Goal: Obtain resource: Download file/media

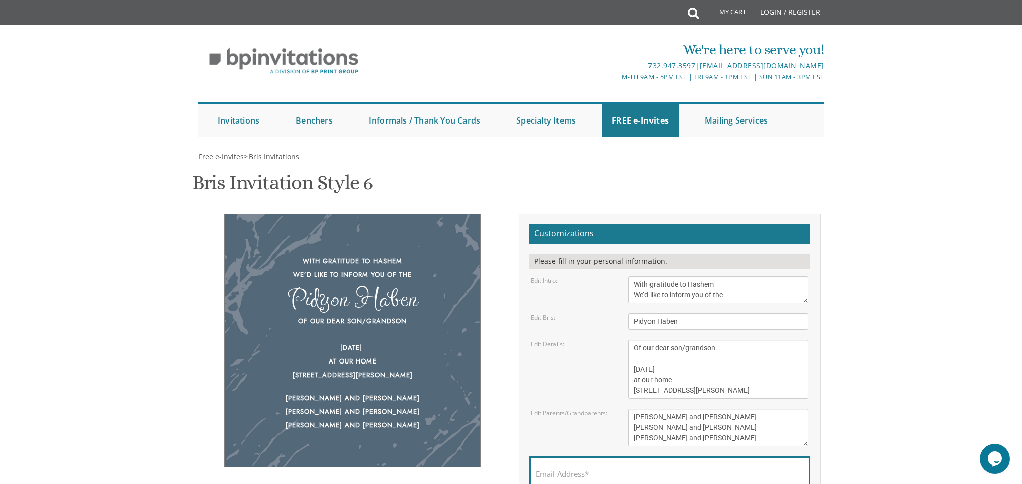
click at [694, 340] on textarea "Of our dear son/grandson This Shabbos, Parshas Bo at our home [STREET_ADDRESS][…" at bounding box center [718, 369] width 180 height 59
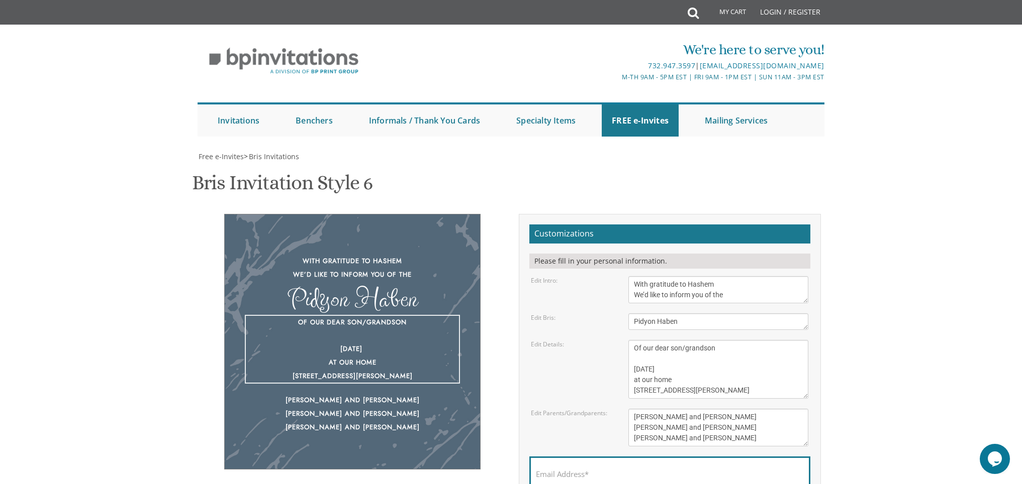
paste textarea "י"
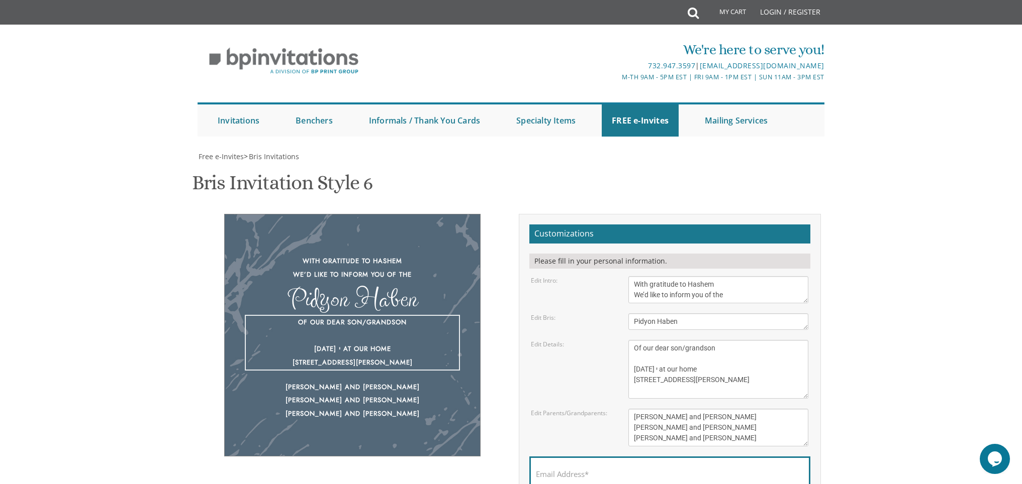
click at [688, 340] on textarea "Of our dear son/grandson This Shabbos, Parshas Bo at our home [STREET_ADDRESS][…" at bounding box center [718, 369] width 180 height 59
paste textarea
click at [706, 340] on textarea "Of our dear son/grandson This Shabbos, Parshas Bo at our home [STREET_ADDRESS][…" at bounding box center [718, 369] width 180 height 59
click at [689, 340] on textarea "Of our dear son/grandson This Shabbos, Parshas Bo at our home [STREET_ADDRESS][…" at bounding box center [718, 369] width 180 height 59
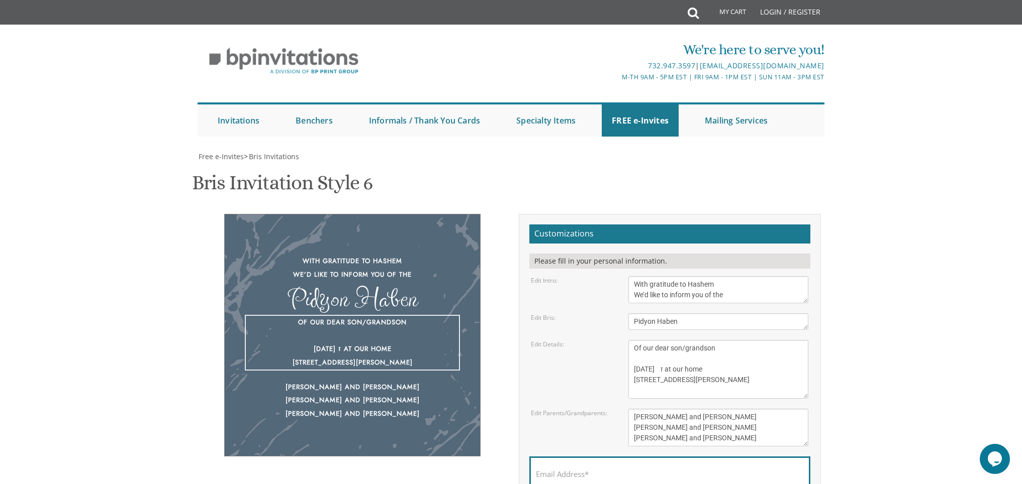
click at [691, 340] on textarea "Of our dear son/grandson This Shabbos, Parshas Bo at our home [STREET_ADDRESS][…" at bounding box center [718, 369] width 180 height 59
paste textarea "ל"
paste textarea "ו"
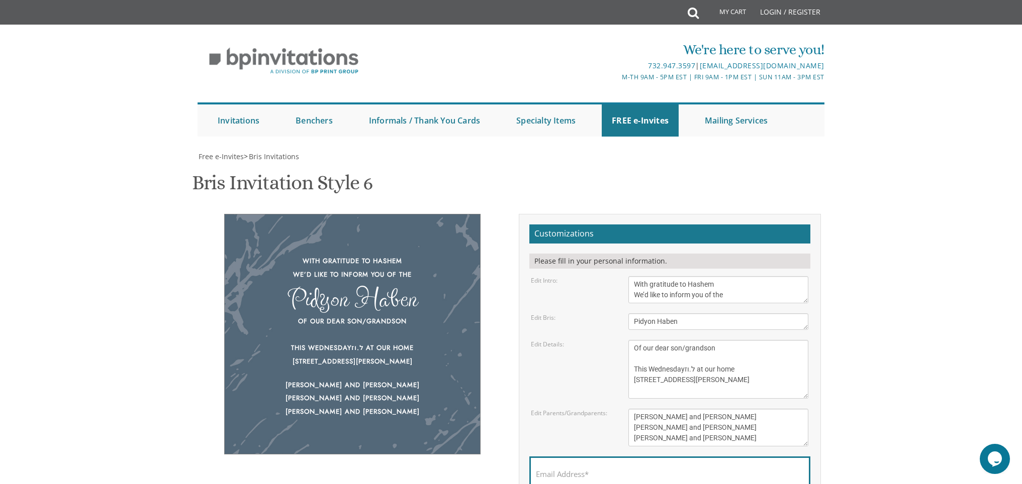
click at [699, 340] on textarea "Of our dear son/grandson This Shabbos, Parshas Bo at our home [STREET_ADDRESS][…" at bounding box center [718, 369] width 180 height 59
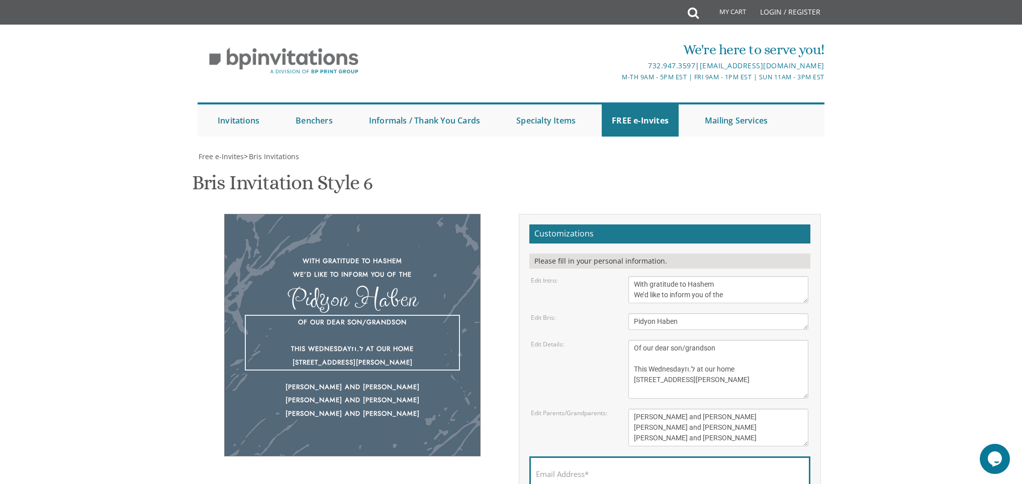
paste textarea "באולם אור טובי'"
click at [737, 340] on textarea "Of our dear son/grandson This Shabbos, Parshas Bo at our home [STREET_ADDRESS][…" at bounding box center [718, 369] width 180 height 59
click at [745, 340] on textarea "Of our dear son/grandson This Shabbos, Parshas Bo at our home [STREET_ADDRESS][…" at bounding box center [718, 369] width 180 height 59
paste textarea
click at [741, 340] on textarea "Of our dear son/grandson This Shabbos, Parshas Bo at our home [STREET_ADDRESS][…" at bounding box center [718, 369] width 180 height 59
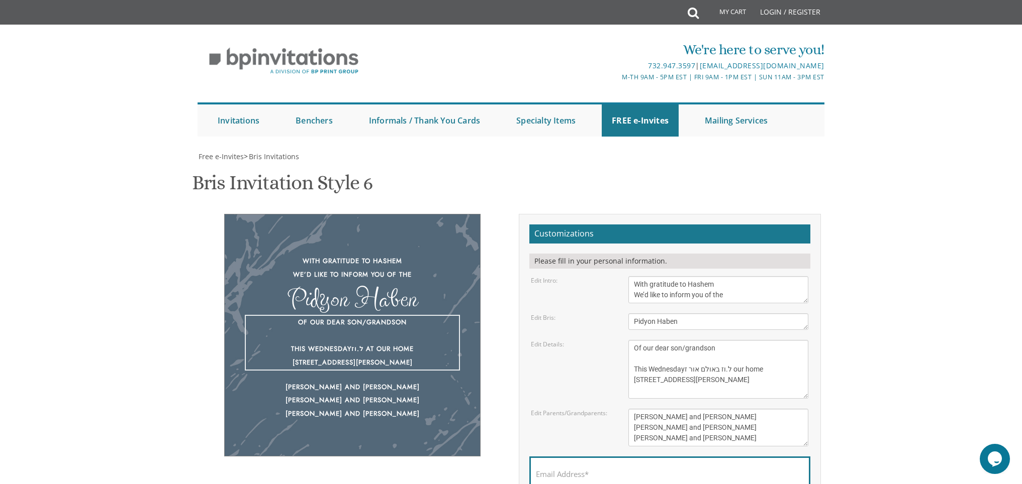
click at [712, 340] on textarea "Of our dear son/grandson This Shabbos, Parshas Bo at our home [STREET_ADDRESS][…" at bounding box center [718, 369] width 180 height 59
click at [709, 340] on textarea "Of our dear son/grandson This Shabbos, Parshas Bo at our home [STREET_ADDRESS][…" at bounding box center [718, 369] width 180 height 59
paste textarea
drag, startPoint x: 718, startPoint y: 230, endPoint x: 712, endPoint y: 231, distance: 6.1
click at [712, 340] on textarea "Of our dear son/grandson This Shabbos, Parshas Bo at our home [STREET_ADDRESS][…" at bounding box center [718, 369] width 180 height 59
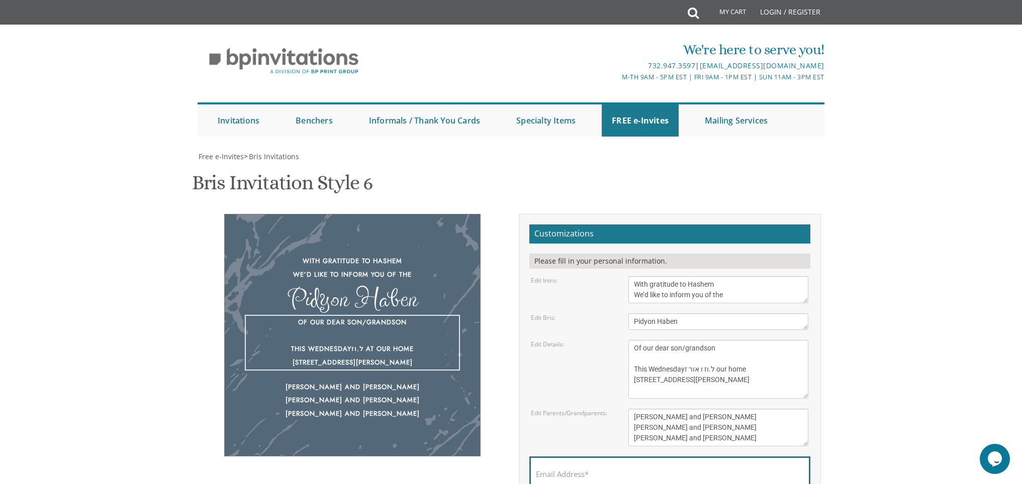
click at [699, 340] on textarea "Of our dear son/grandson This Shabbos, Parshas Bo at our home [STREET_ADDRESS][…" at bounding box center [718, 369] width 180 height 59
click at [698, 340] on textarea "Of our dear son/grandson This Shabbos, Parshas Bo at our home [STREET_ADDRESS][…" at bounding box center [718, 369] width 180 height 59
click at [697, 340] on textarea "Of our dear son/grandson This Shabbos, Parshas Bo at our home [STREET_ADDRESS][…" at bounding box center [718, 369] width 180 height 59
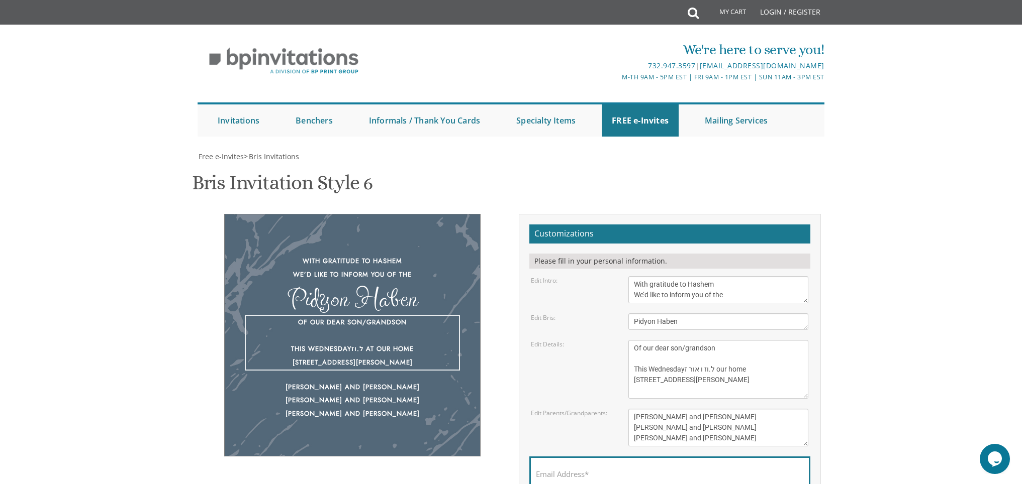
click at [693, 340] on textarea "Of our dear son/grandson This Shabbos, Parshas Bo at our home [STREET_ADDRESS][…" at bounding box center [718, 369] width 180 height 59
paste textarea "ל.ו"
drag, startPoint x: 704, startPoint y: 229, endPoint x: 696, endPoint y: 230, distance: 8.6
click at [696, 340] on textarea "Of our dear son/grandson This Shabbos, Parshas Bo at our home [STREET_ADDRESS][…" at bounding box center [718, 369] width 180 height 59
click at [695, 340] on textarea "Of our dear son/grandson This Shabbos, Parshas Bo at our home [STREET_ADDRESS][…" at bounding box center [718, 369] width 180 height 59
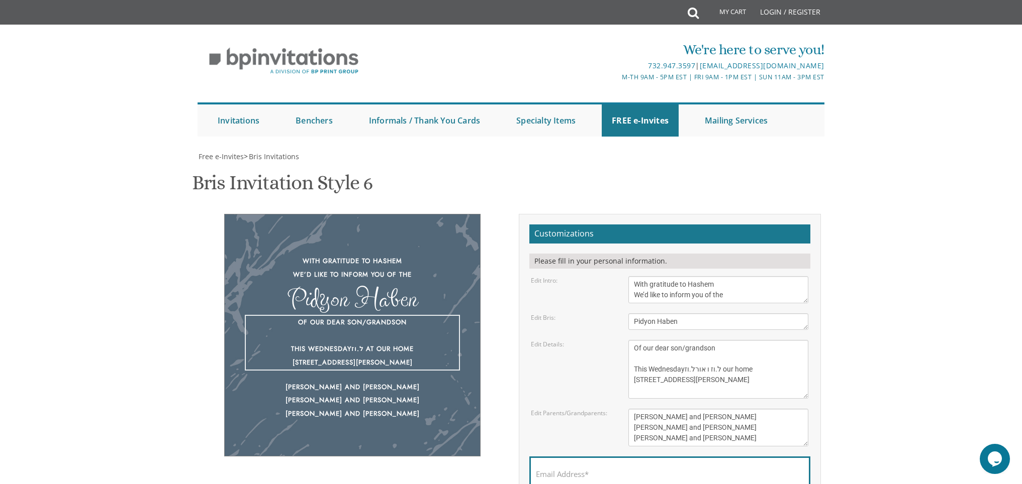
click at [693, 340] on textarea "Of our dear son/grandson This Shabbos, Parshas Bo at our home [STREET_ADDRESS][…" at bounding box center [718, 369] width 180 height 59
paste textarea "ל"
click at [707, 340] on textarea "Of our dear son/grandson This Shabbos, Parshas Bo at our home [STREET_ADDRESS][…" at bounding box center [718, 369] width 180 height 59
click at [704, 340] on textarea "Of our dear son/grandson This Shabbos, Parshas Bo at our home [STREET_ADDRESS][…" at bounding box center [718, 369] width 180 height 59
click at [698, 340] on textarea "Of our dear son/grandson This Shabbos, Parshas Bo at our home [STREET_ADDRESS][…" at bounding box center [718, 369] width 180 height 59
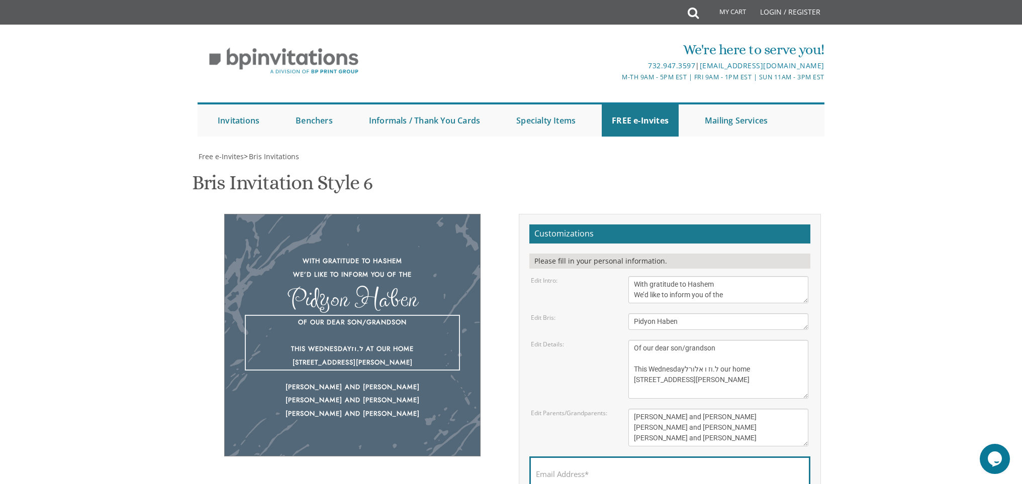
click at [693, 340] on textarea "Of our dear son/grandson This Shabbos, Parshas Bo at our home [STREET_ADDRESS][…" at bounding box center [718, 369] width 180 height 59
click at [688, 340] on textarea "Of our dear son/grandson This Shabbos, Parshas Bo at our home [STREET_ADDRESS][…" at bounding box center [718, 369] width 180 height 59
drag, startPoint x: 722, startPoint y: 229, endPoint x: 715, endPoint y: 230, distance: 7.1
click at [715, 340] on textarea "Of our dear son/grandson This Shabbos, Parshas Bo at our home [STREET_ADDRESS][…" at bounding box center [718, 369] width 180 height 59
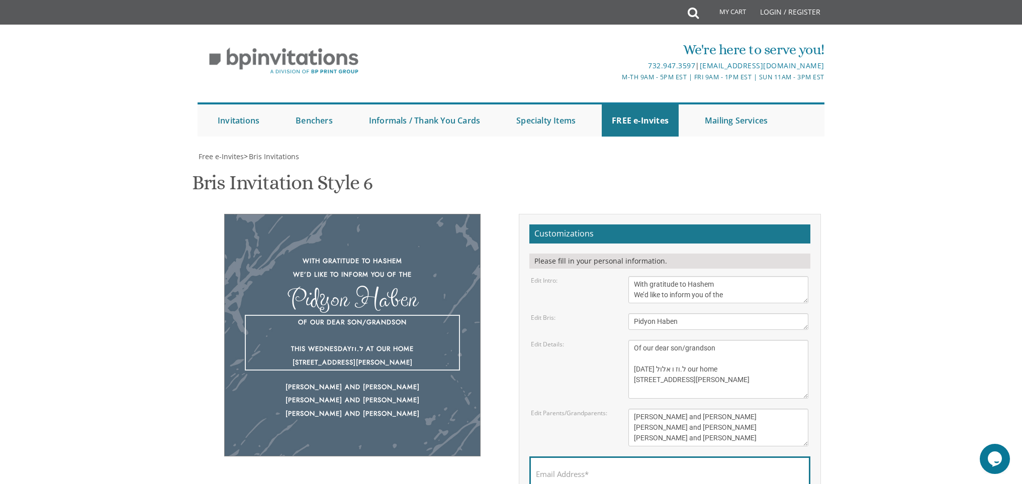
drag, startPoint x: 713, startPoint y: 230, endPoint x: 718, endPoint y: 230, distance: 5.1
click at [718, 340] on textarea "Of our dear son/grandson This Shabbos, Parshas Bo at our home [STREET_ADDRESS][…" at bounding box center [718, 369] width 180 height 59
click at [706, 340] on textarea "Of our dear son/grandson This Shabbos, Parshas Bo at our home [STREET_ADDRESS][…" at bounding box center [718, 369] width 180 height 59
click at [709, 340] on textarea "Of our dear son/grandson This Shabbos, Parshas Bo at our home [STREET_ADDRESS][…" at bounding box center [718, 369] width 180 height 59
paste textarea "י"
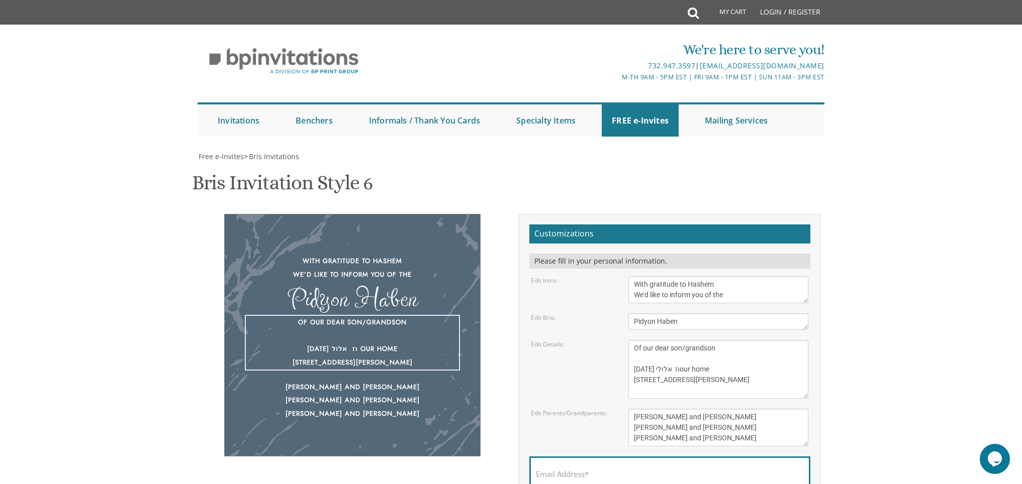
click at [729, 340] on textarea "Of our dear son/grandson This Shabbos, Parshas Bo at our home [STREET_ADDRESS][…" at bounding box center [718, 369] width 180 height 59
click at [689, 340] on textarea "Of our dear son/grandson This Shabbos, Parshas Bo at our home [STREET_ADDRESS][…" at bounding box center [718, 369] width 180 height 59
click at [691, 340] on textarea "Of our dear son/grandson This Shabbos, Parshas Bo at our home [STREET_ADDRESS][…" at bounding box center [718, 369] width 180 height 59
click at [693, 340] on textarea "Of our dear son/grandson This Shabbos, Parshas Bo at our home [STREET_ADDRESS][…" at bounding box center [718, 369] width 180 height 59
drag, startPoint x: 697, startPoint y: 230, endPoint x: 691, endPoint y: 230, distance: 6.0
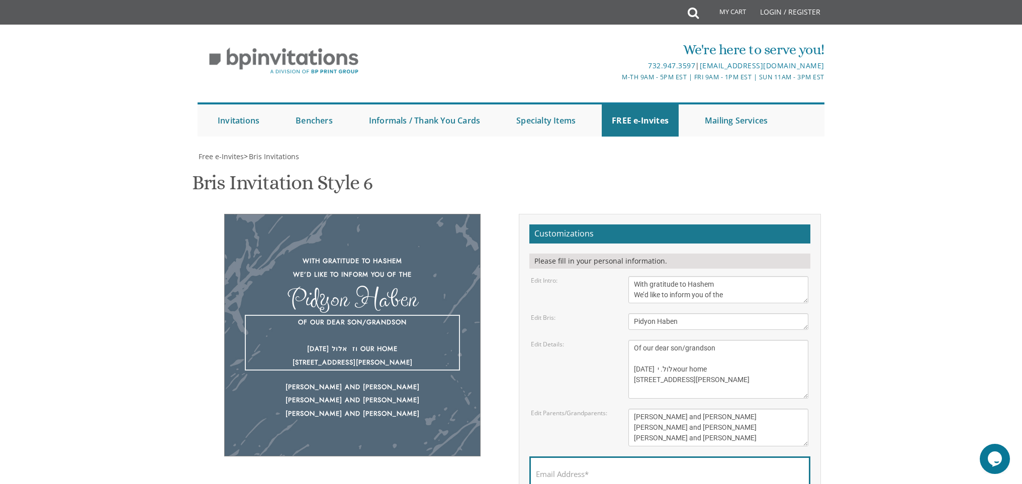
click at [691, 340] on textarea "Of our dear son/grandson This Shabbos, Parshas Bo at our home [STREET_ADDRESS][…" at bounding box center [718, 369] width 180 height 59
click at [713, 340] on textarea "Of our dear son/grandson This Shabbos, Parshas Bo at our home [STREET_ADDRESS][…" at bounding box center [718, 369] width 180 height 59
click at [712, 340] on textarea "Of our dear son/grandson This Shabbos, Parshas Bo at our home [STREET_ADDRESS][…" at bounding box center [718, 369] width 180 height 59
paste textarea ". י"
drag, startPoint x: 695, startPoint y: 231, endPoint x: 701, endPoint y: 231, distance: 5.5
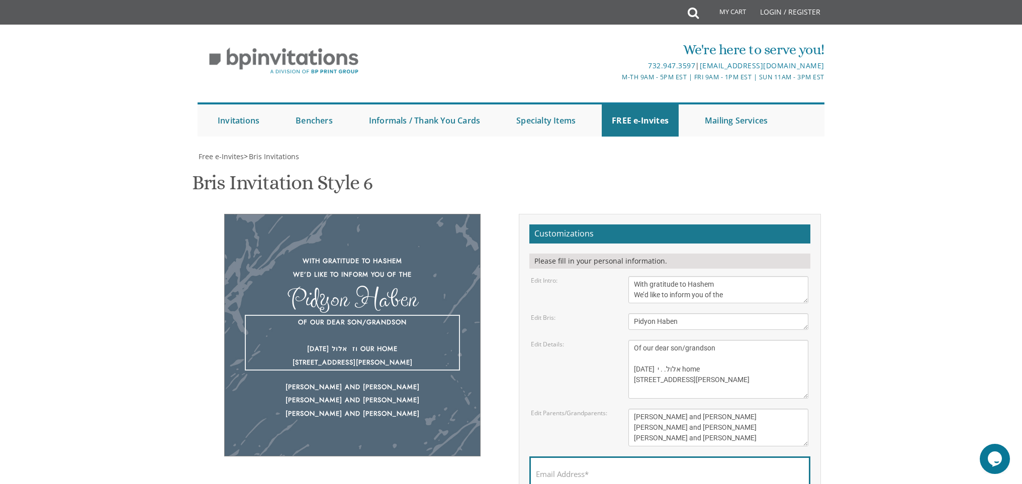
click at [701, 340] on textarea "Of our dear son/grandson This Shabbos, Parshas Bo at our home [STREET_ADDRESS][…" at bounding box center [718, 369] width 180 height 59
click at [708, 340] on textarea "Of our dear son/grandson This Shabbos, Parshas Bo at our home [STREET_ADDRESS][…" at bounding box center [718, 369] width 180 height 59
drag, startPoint x: 714, startPoint y: 230, endPoint x: 702, endPoint y: 230, distance: 11.6
click at [702, 340] on textarea "Of our dear son/grandson This Shabbos, Parshas Bo at our home [STREET_ADDRESS][…" at bounding box center [718, 369] width 180 height 59
click at [687, 340] on textarea "Of our dear son/grandson This Shabbos, Parshas Bo at our home [STREET_ADDRESS][…" at bounding box center [718, 369] width 180 height 59
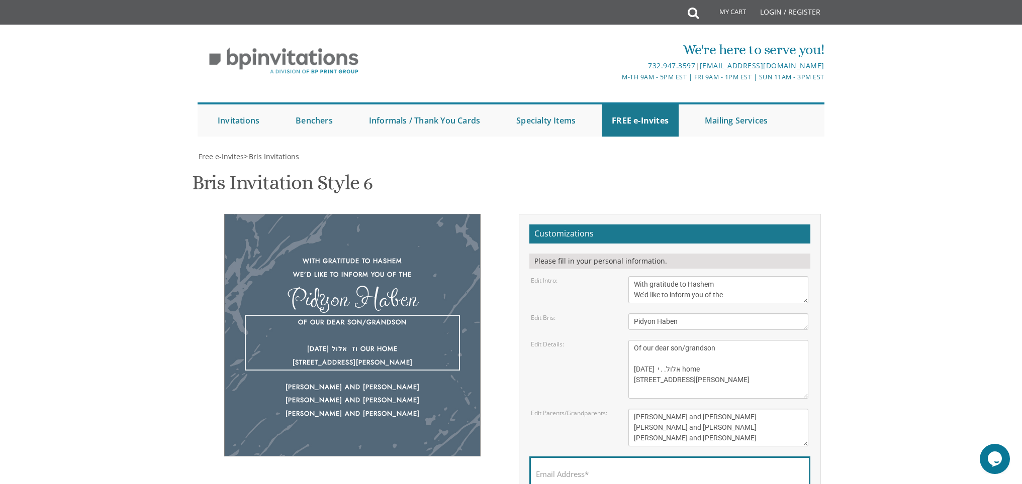
paste textarea "אלול"
click at [687, 340] on textarea "Of our dear son/grandson This Shabbos, Parshas Bo at our home [STREET_ADDRESS][…" at bounding box center [718, 369] width 180 height 59
click at [698, 340] on textarea "Of our dear son/grandson This Shabbos, Parshas Bo at our home [STREET_ADDRESS][…" at bounding box center [718, 369] width 180 height 59
paste textarea "י"
click at [721, 340] on textarea "Of our dear son/grandson This Shabbos, Parshas Bo at our home [STREET_ADDRESS][…" at bounding box center [718, 369] width 180 height 59
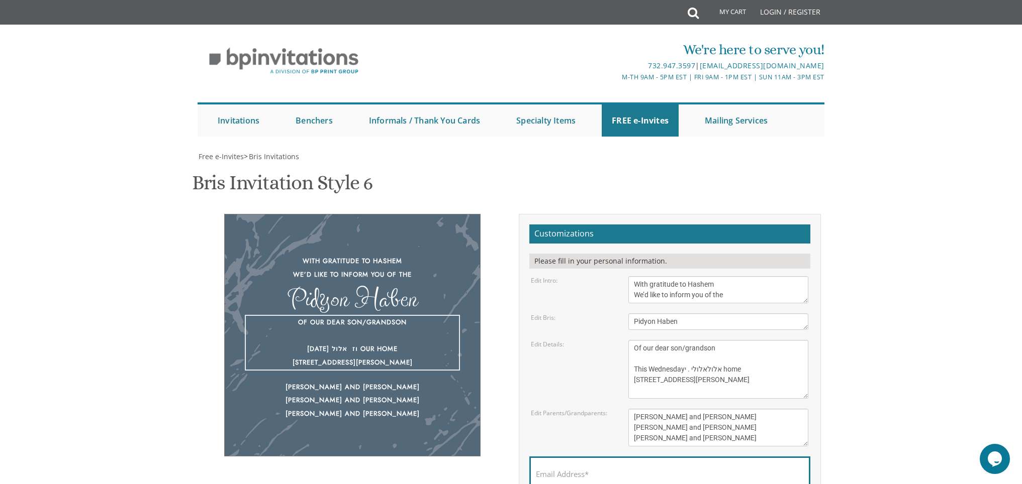
click at [696, 340] on textarea "Of our dear son/grandson This Shabbos, Parshas Bo at our home [STREET_ADDRESS][…" at bounding box center [718, 369] width 180 height 59
click at [727, 340] on textarea "Of our dear son/grandson This Shabbos, Parshas Bo at our home [STREET_ADDRESS][…" at bounding box center [718, 369] width 180 height 59
paste textarea "י"
drag, startPoint x: 730, startPoint y: 229, endPoint x: 716, endPoint y: 231, distance: 14.7
click at [716, 340] on textarea "Of our dear son/grandson This Shabbos, Parshas Bo at our home [STREET_ADDRESS][…" at bounding box center [718, 369] width 180 height 59
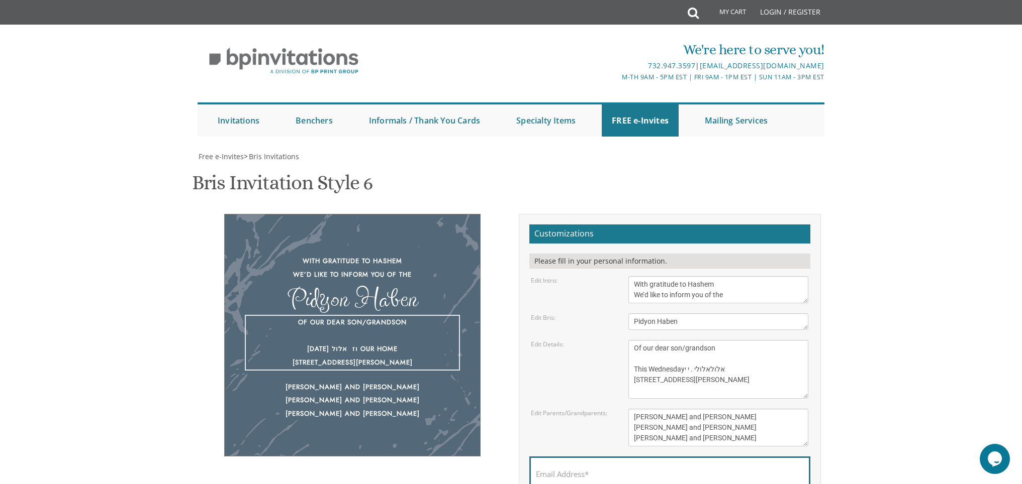
click at [691, 340] on textarea "Of our dear son/grandson This Shabbos, Parshas Bo at our home [STREET_ADDRESS][…" at bounding box center [718, 369] width 180 height 59
paste textarea "לול"
click at [703, 340] on textarea "Of our dear son/grandson This Shabbos, Parshas Bo at our home [STREET_ADDRESS][…" at bounding box center [718, 369] width 180 height 59
paste textarea "ז"
drag, startPoint x: 746, startPoint y: 229, endPoint x: 711, endPoint y: 232, distance: 35.3
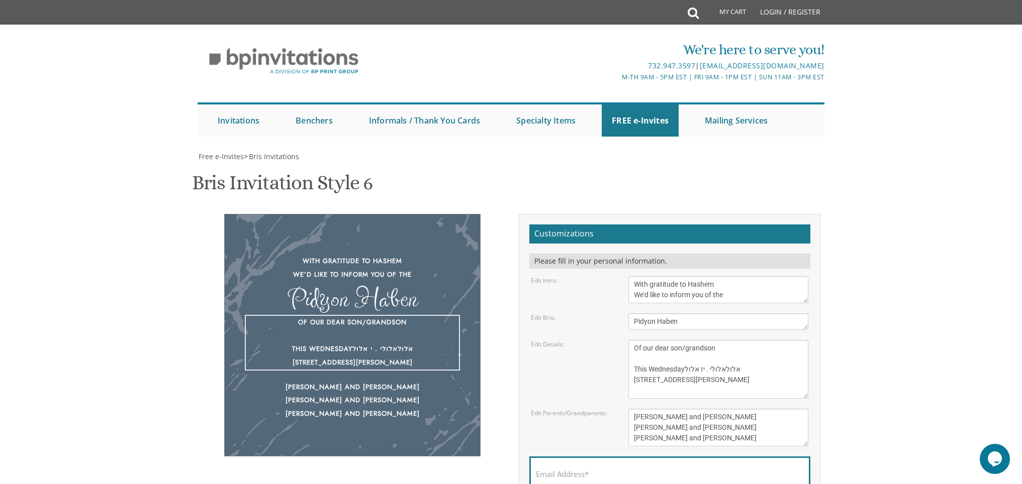
click at [711, 340] on textarea "Of our dear son/grandson This Shabbos, Parshas Bo at our home [STREET_ADDRESS][…" at bounding box center [718, 369] width 180 height 59
click at [730, 340] on textarea "Of our dear son/grandson This Shabbos, Parshas Bo at our home [STREET_ADDRESS][…" at bounding box center [718, 369] width 180 height 59
drag, startPoint x: 779, startPoint y: 257, endPoint x: 628, endPoint y: 207, distance: 159.1
click at [628, 340] on textarea "Of our dear son/grandson This Shabbos, Parshas Bo at our home [STREET_ADDRESS][…" at bounding box center [718, 369] width 180 height 59
click at [771, 340] on textarea "Of our dear son/grandson This Shabbos, Parshas Bo at our home [STREET_ADDRESS][…" at bounding box center [718, 369] width 180 height 59
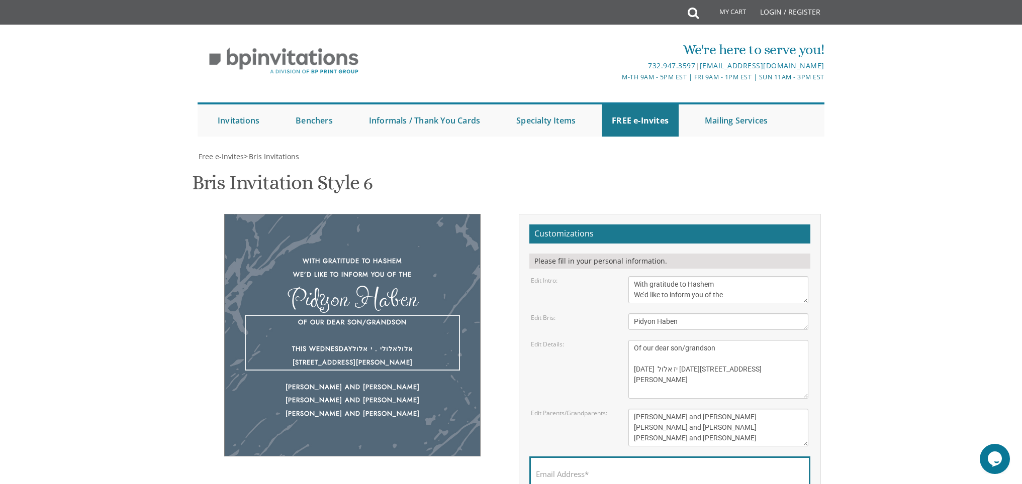
drag, startPoint x: 770, startPoint y: 231, endPoint x: 634, endPoint y: 228, distance: 135.7
click at [634, 340] on textarea "Of our dear son/grandson This Shabbos, Parshas Bo at our home [STREET_ADDRESS][…" at bounding box center [718, 369] width 180 height 59
type textarea "Of our dear son/grandson This Wednesday יז אלול September 10 22 Cushman Street,…"
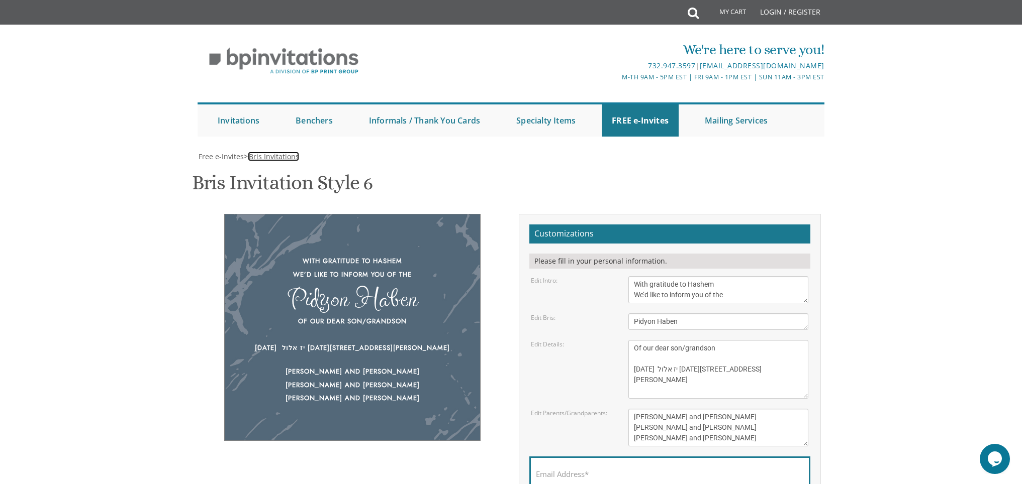
click at [272, 158] on span "Bris Invitations" at bounding box center [274, 157] width 50 height 10
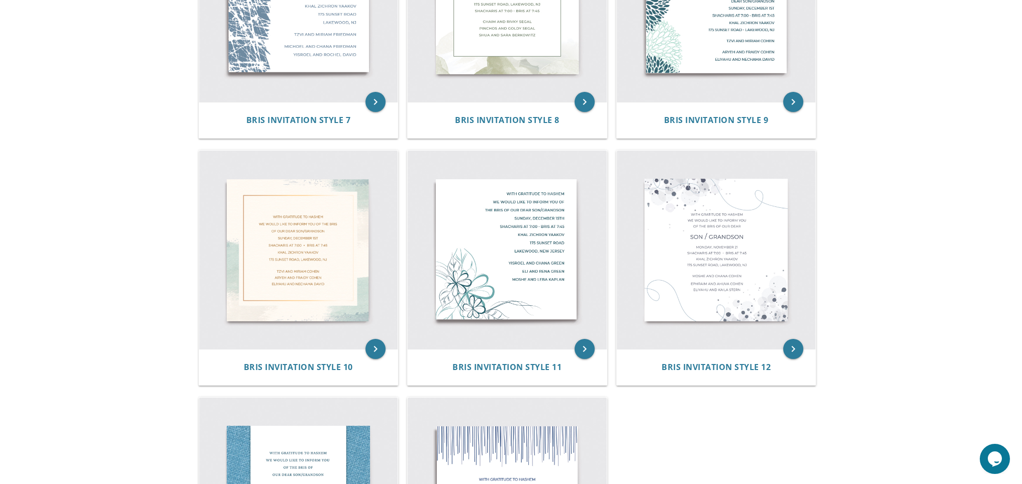
scroll to position [483, 0]
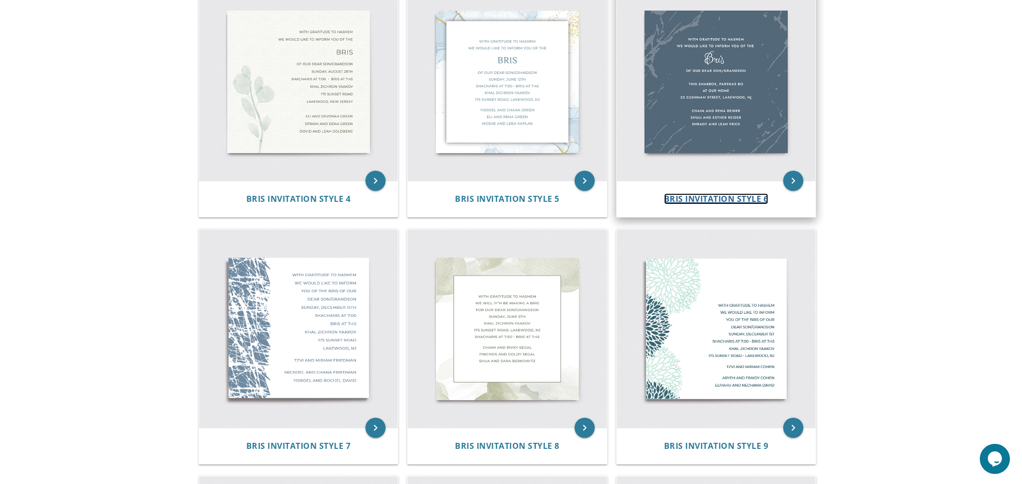
click at [709, 197] on span "Bris Invitation Style 6" at bounding box center [716, 198] width 105 height 11
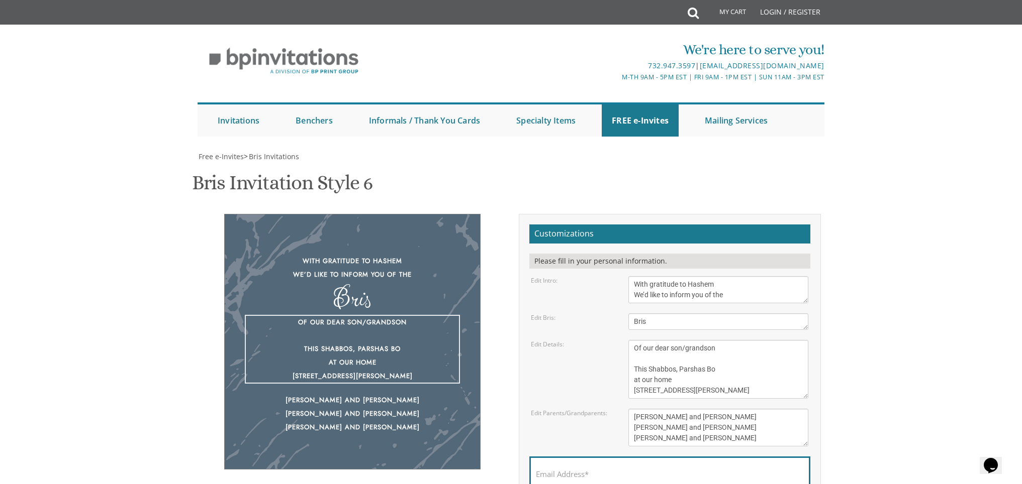
drag, startPoint x: 750, startPoint y: 389, endPoint x: 664, endPoint y: 346, distance: 96.6
click at [664, 346] on textarea "Of our dear son/grandson This Shabbos, Parshas Bo at our home [STREET_ADDRESS][…" at bounding box center [718, 369] width 180 height 59
click at [716, 364] on textarea "Of our dear son/grandson This Shabbos, Parshas Bo at our home [STREET_ADDRESS][…" at bounding box center [718, 369] width 180 height 59
drag, startPoint x: 734, startPoint y: 374, endPoint x: 635, endPoint y: 371, distance: 99.1
click at [635, 371] on textarea "Of our dear son/grandson This Shabbos, Parshas Bo at our home [STREET_ADDRESS][…" at bounding box center [718, 369] width 180 height 59
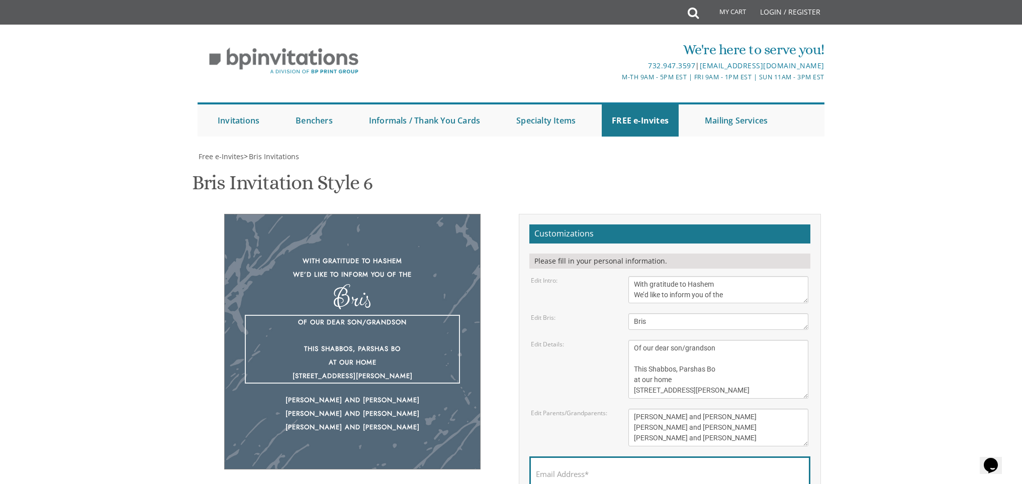
paste textarea "[DATE] יז אלול [DATE]"
type textarea "Of our dear son/grandson [DATE] יז אלול [DATE] at our home [STREET_ADDRESS][PER…"
drag, startPoint x: 668, startPoint y: 322, endPoint x: 626, endPoint y: 323, distance: 41.7
click at [626, 323] on div "Bris" at bounding box center [718, 322] width 195 height 17
type textarea "Pidyon Haben"
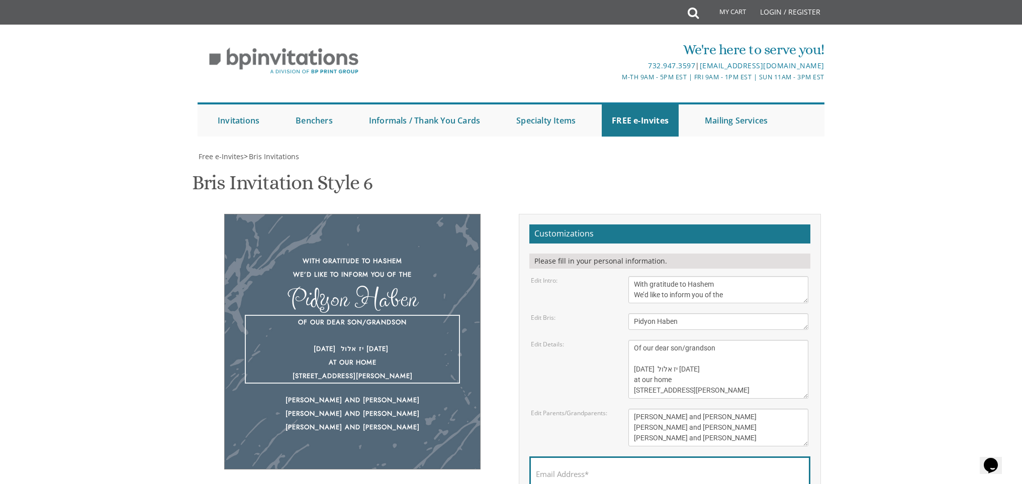
click at [719, 353] on textarea "Of our dear son/grandson This Shabbos, Parshas Bo at our home [STREET_ADDRESS][…" at bounding box center [718, 369] width 180 height 59
click at [764, 372] on textarea "Of our dear son/grandson This Shabbos, Parshas Bo at our home [STREET_ADDRESS][…" at bounding box center [718, 369] width 180 height 59
drag, startPoint x: 699, startPoint y: 380, endPoint x: 642, endPoint y: 382, distance: 57.3
click at [642, 382] on textarea "Of our dear son/grandson This Shabbos, Parshas Bo at our home [STREET_ADDRESS][…" at bounding box center [718, 369] width 180 height 59
drag, startPoint x: 675, startPoint y: 388, endPoint x: 628, endPoint y: 389, distance: 47.7
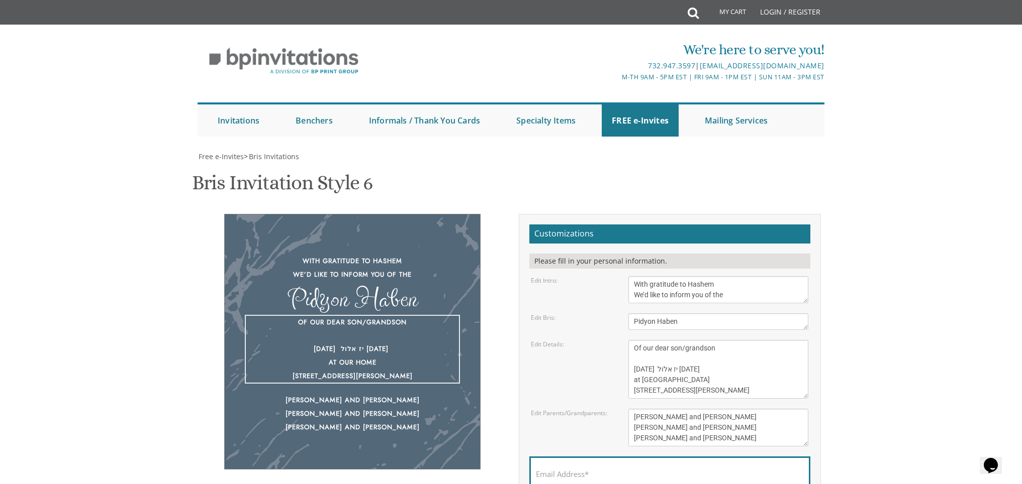
click at [628, 389] on div "Of our dear son/grandson This Shabbos, Parshas Bo at our home [STREET_ADDRESS][…" at bounding box center [718, 369] width 195 height 59
drag, startPoint x: 716, startPoint y: 392, endPoint x: 693, endPoint y: 391, distance: 23.1
click at [693, 391] on textarea "Of our dear son/grandson This Shabbos, Parshas Bo at our home [STREET_ADDRESS][…" at bounding box center [718, 369] width 180 height 59
click at [641, 340] on textarea "Of our dear son/grandson This Shabbos, Parshas Bo at our home [STREET_ADDRESS][…" at bounding box center [718, 369] width 180 height 59
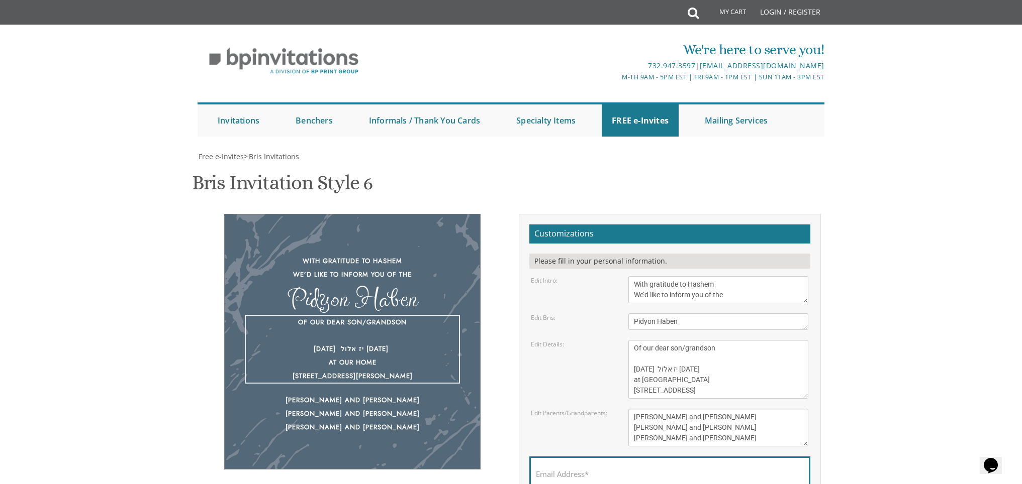
click at [769, 340] on textarea "Of our dear son/grandson This Shabbos, Parshas Bo at our home [STREET_ADDRESS][…" at bounding box center [718, 369] width 180 height 59
click at [632, 340] on textarea "Of our dear son/grandson This Shabbos, Parshas Bo at our home [STREET_ADDRESS][…" at bounding box center [718, 369] width 180 height 59
type textarea "Of our dear son/grandson [DATE] [PERSON_NAME] [DATE] 3:00 at [GEOGRAPHIC_DATA] …"
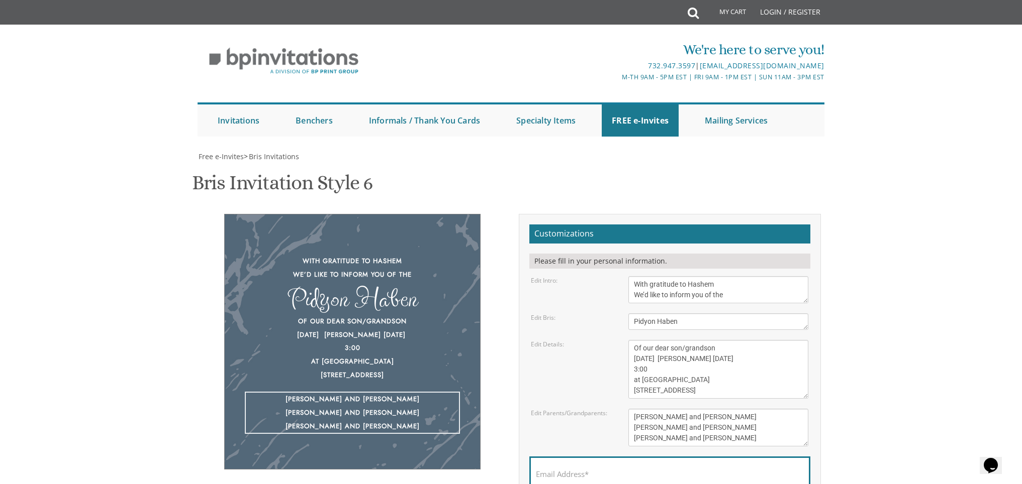
click at [739, 409] on textarea "[PERSON_NAME] and [PERSON_NAME] [PERSON_NAME] and [PERSON_NAME] [PERSON_NAME] a…" at bounding box center [718, 428] width 180 height 38
drag, startPoint x: 713, startPoint y: 376, endPoint x: 631, endPoint y: 377, distance: 81.4
click at [631, 409] on textarea "[PERSON_NAME] and [PERSON_NAME] [PERSON_NAME] and [PERSON_NAME] [PERSON_NAME] a…" at bounding box center [718, 428] width 180 height 38
drag, startPoint x: 697, startPoint y: 394, endPoint x: 634, endPoint y: 390, distance: 62.4
click at [634, 409] on textarea "[PERSON_NAME] and [PERSON_NAME] [PERSON_NAME] and [PERSON_NAME] [PERSON_NAME] a…" at bounding box center [718, 428] width 180 height 38
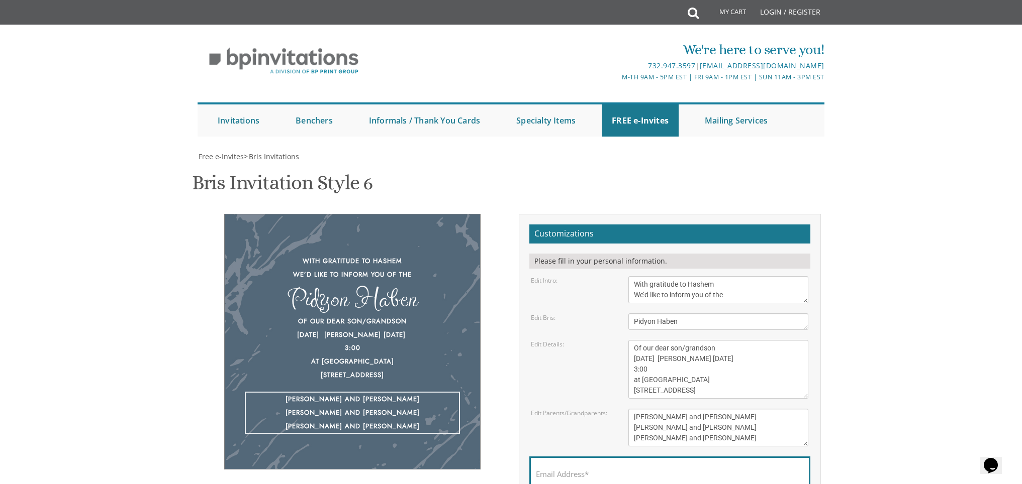
click at [635, 409] on textarea "[PERSON_NAME] and [PERSON_NAME] [PERSON_NAME] and [PERSON_NAME] [PERSON_NAME] a…" at bounding box center [718, 428] width 180 height 38
drag, startPoint x: 712, startPoint y: 402, endPoint x: 624, endPoint y: 401, distance: 88.0
click at [624, 409] on div "[PERSON_NAME] and [PERSON_NAME] [PERSON_NAME] and [PERSON_NAME] [PERSON_NAME] a…" at bounding box center [718, 428] width 195 height 38
click at [635, 409] on textarea "[PERSON_NAME] and [PERSON_NAME] [PERSON_NAME] and [PERSON_NAME] [PERSON_NAME] a…" at bounding box center [718, 428] width 180 height 38
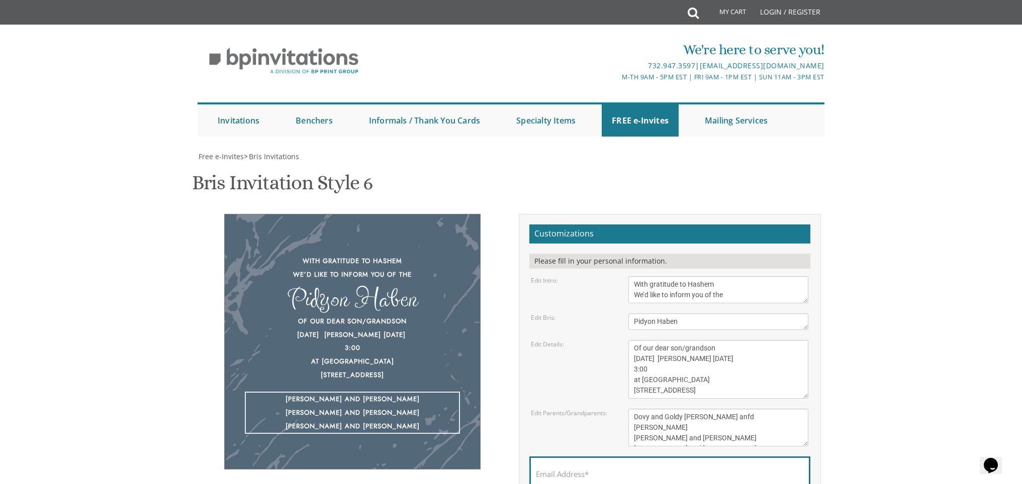
type textarea "Dovy and Goldy [PERSON_NAME] anfd [PERSON_NAME] [PERSON_NAME] and [PERSON_NAME]…"
click at [655, 340] on textarea "Of our dear son/grandson This Shabbos, Parshas Bo at our home [STREET_ADDRESS][…" at bounding box center [718, 369] width 180 height 59
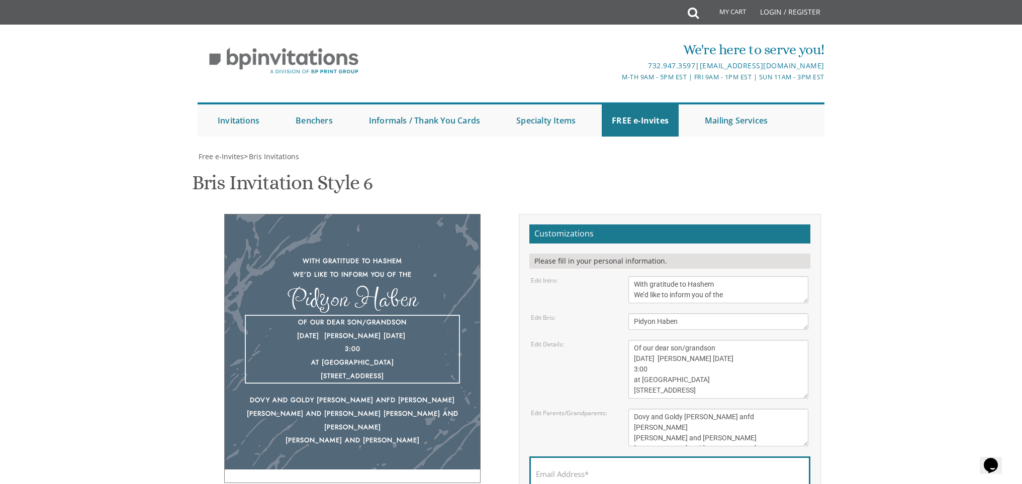
type textarea "Of our dear son/grandson [DATE] [PERSON_NAME] [DATE] 3:00 at [GEOGRAPHIC_DATA] …"
click at [599, 409] on div "Edit Parents/Grandparents: [PERSON_NAME] and [PERSON_NAME] [PERSON_NAME] and [P…" at bounding box center [669, 428] width 293 height 38
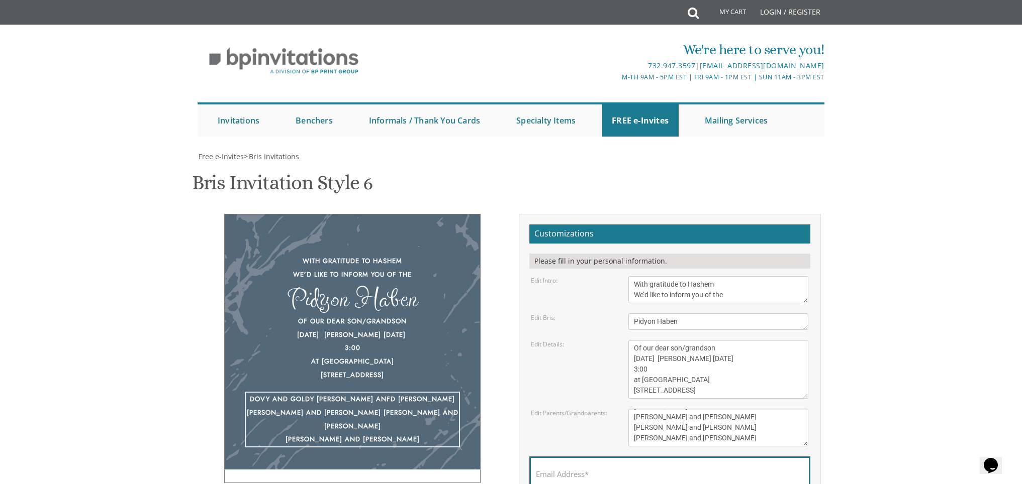
drag, startPoint x: 715, startPoint y: 338, endPoint x: 634, endPoint y: 333, distance: 81.5
click at [634, 409] on textarea "[PERSON_NAME] and [PERSON_NAME] [PERSON_NAME] and [PERSON_NAME] [PERSON_NAME] a…" at bounding box center [718, 428] width 180 height 38
type textarea "Dovy and Goldy [PERSON_NAME] anfd [PERSON_NAME] [PERSON_NAME] and [PERSON_NAME]…"
click at [870, 323] on body "My Cart Total: View Cart Item(s) Submit My Cart Total: View Cart Item(s) Login …" at bounding box center [511, 410] width 1022 height 820
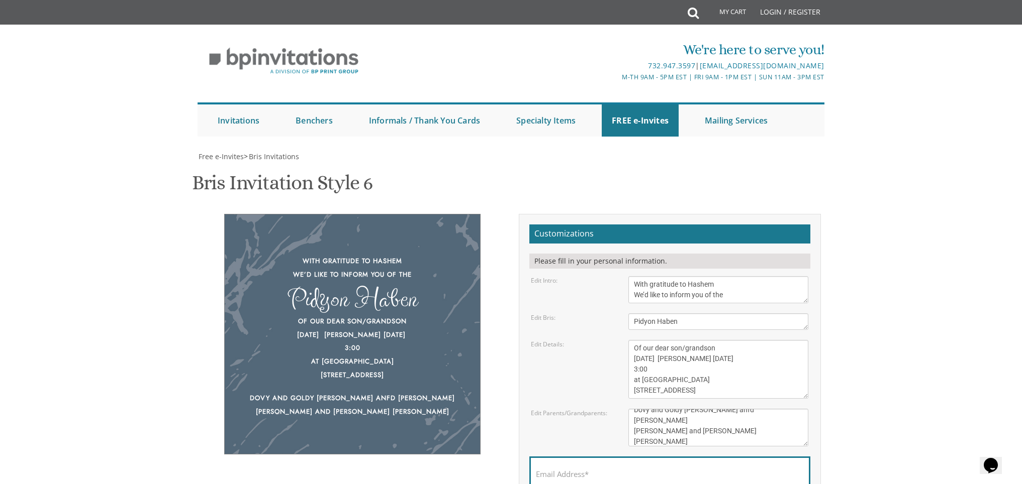
click at [494, 254] on div "With gratitude to Hashem We’d like to inform you of the Pidyon Haben Of our dea…" at bounding box center [353, 334] width 302 height 241
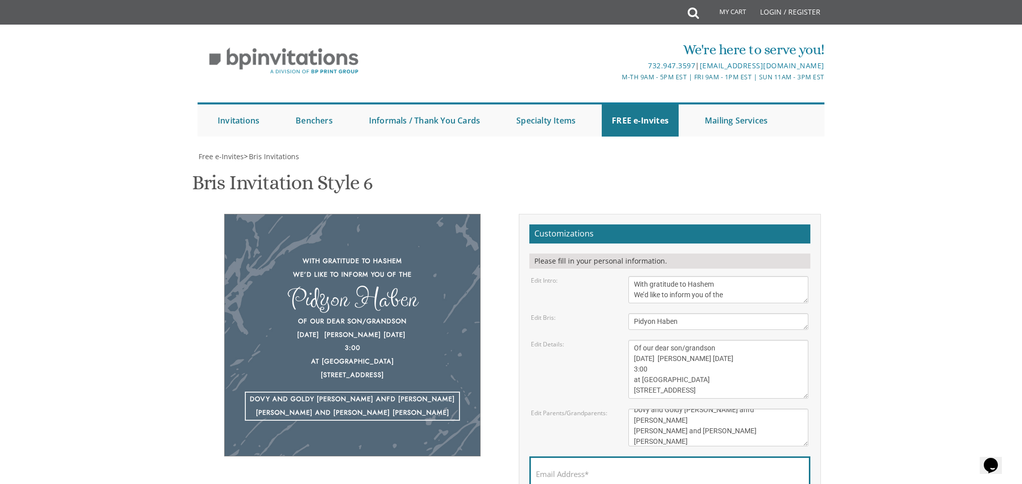
scroll to position [0, 0]
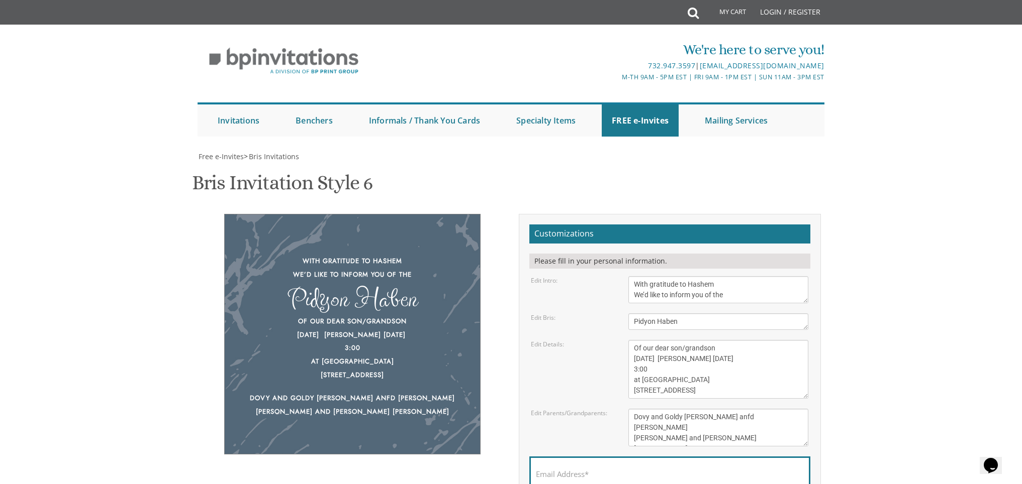
click at [534, 340] on div "Edit Details: Of our dear son/grandson This Shabbos, Parshas Bo at our home [ST…" at bounding box center [669, 369] width 293 height 59
click at [716, 340] on textarea "Of our dear son/grandson This Shabbos, Parshas Bo at our home [STREET_ADDRESS][…" at bounding box center [718, 369] width 180 height 59
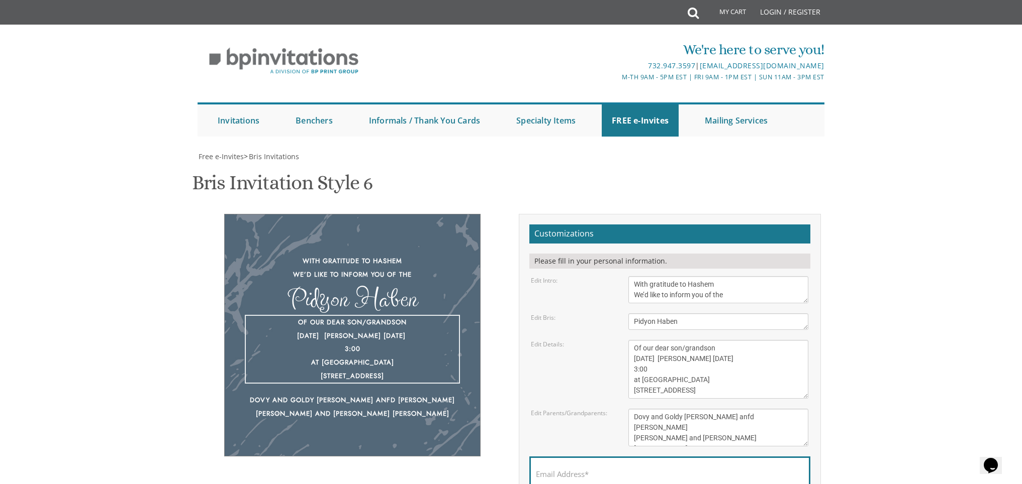
click at [634, 340] on textarea "Of our dear son/grandson This Shabbos, Parshas Bo at our home [STREET_ADDRESS][…" at bounding box center [718, 369] width 180 height 59
click at [660, 340] on textarea "Of our dear son/grandson This Shabbos, Parshas Bo at our home [STREET_ADDRESS][…" at bounding box center [718, 369] width 180 height 59
click at [768, 340] on textarea "Of our dear son/grandson This Shabbos, Parshas Bo at our home [STREET_ADDRESS][…" at bounding box center [718, 369] width 180 height 59
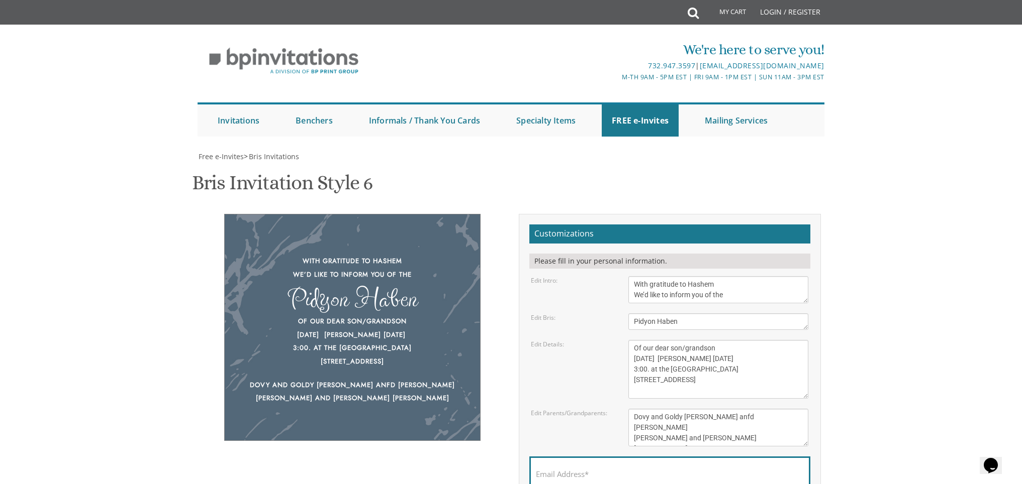
click at [559, 340] on div "Edit Details: Of our dear son/grandson This Shabbos, Parshas Bo at our home [ST…" at bounding box center [669, 369] width 293 height 59
click at [697, 340] on textarea "Of our dear son/grandson This Shabbos, Parshas Bo at our home [STREET_ADDRESS][…" at bounding box center [718, 369] width 180 height 59
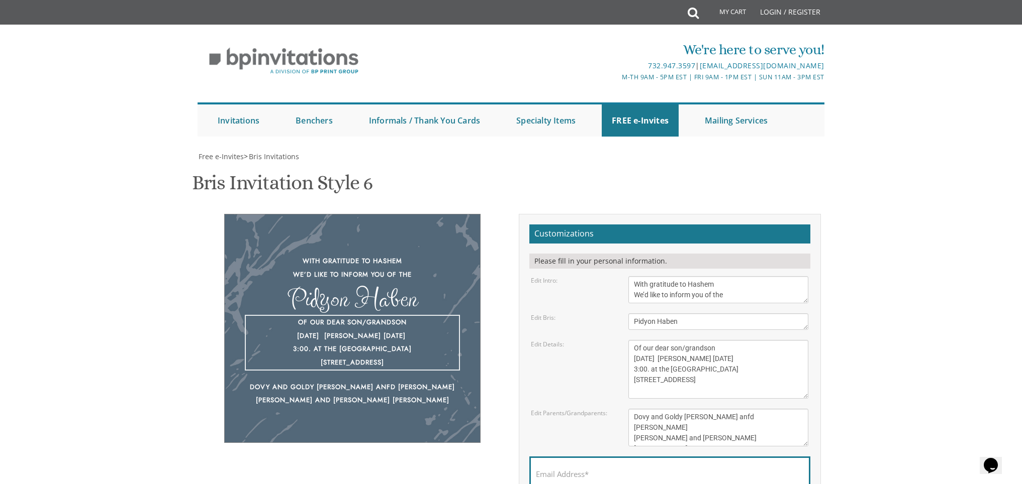
type textarea "Of our dear son/grandson [DATE] [PERSON_NAME] [DATE] 3:00. at the [GEOGRAPHIC_D…"
click at [581, 340] on div "Edit Details: Of our dear son/grandson This Shabbos, Parshas Bo at our home [ST…" at bounding box center [669, 369] width 293 height 59
click at [722, 340] on textarea "Of our dear son/grandson This Shabbos, Parshas Bo at our home [STREET_ADDRESS][…" at bounding box center [718, 369] width 180 height 59
click at [591, 164] on div "Bris Invitation Style 6 SKU: bris6" at bounding box center [511, 184] width 638 height 40
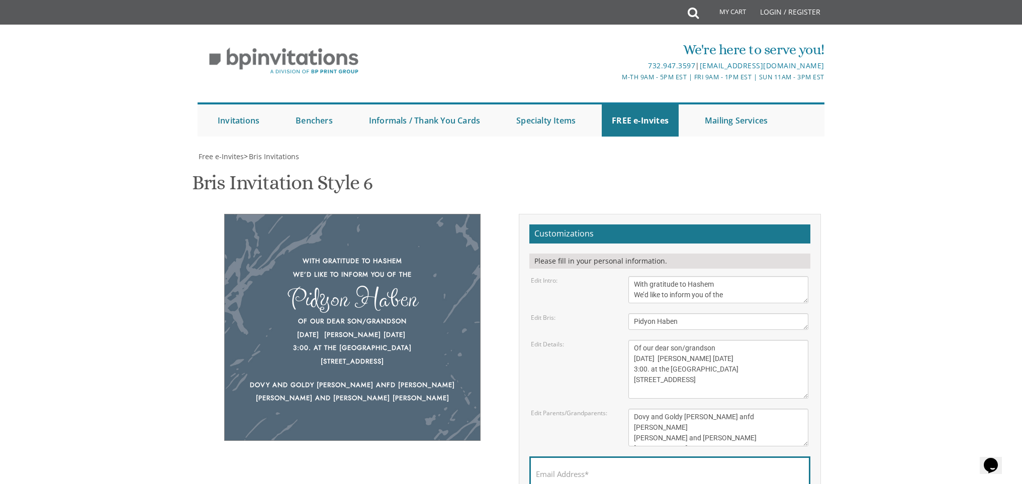
click at [560, 474] on input "Email Address*" at bounding box center [670, 480] width 268 height 13
type input "[EMAIL_ADDRESS][DOMAIN_NAME]"
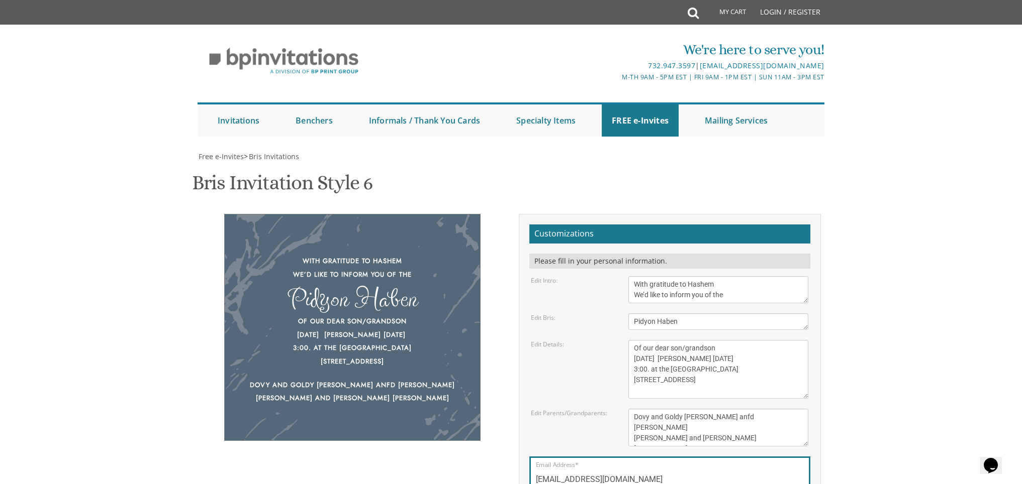
click at [852, 366] on body "My Cart Total: View Cart Item(s) Submit My Cart Total: View Cart Item(s) Login …" at bounding box center [511, 410] width 1022 height 820
